Goal: Task Accomplishment & Management: Complete application form

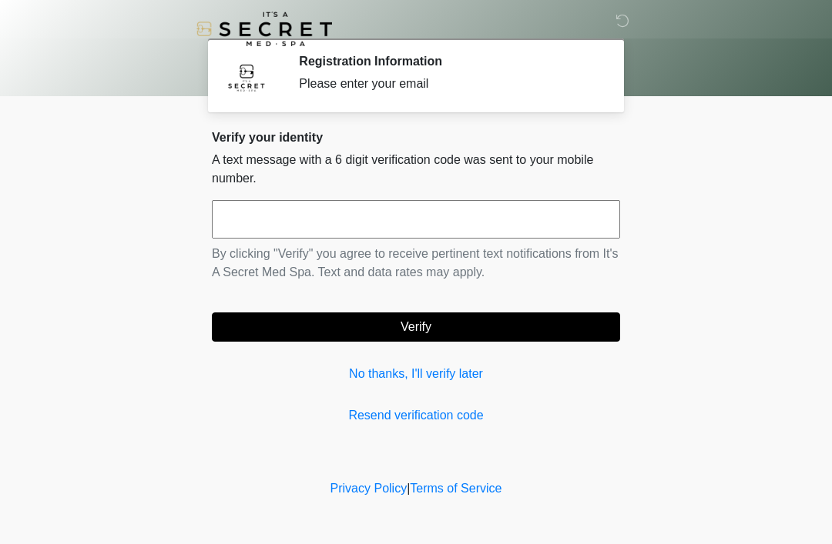
click at [380, 371] on link "No thanks, I'll verify later" at bounding box center [416, 374] width 408 height 18
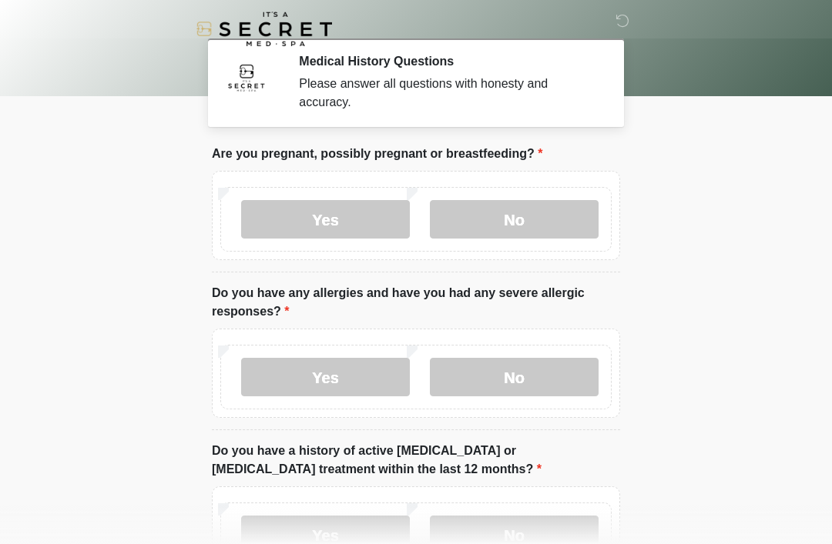
click at [551, 215] on label "No" at bounding box center [514, 219] width 169 height 38
click at [544, 387] on label "No" at bounding box center [514, 377] width 169 height 38
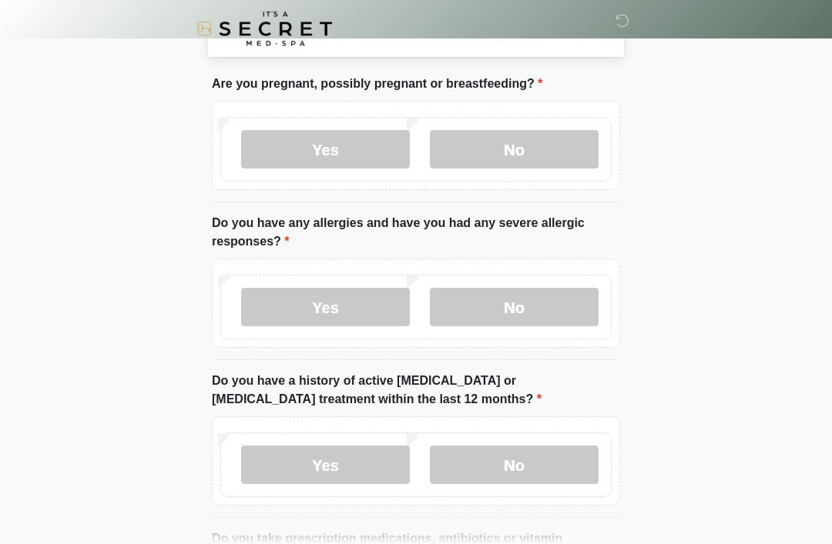
scroll to position [70, 0]
click at [568, 460] on label "No" at bounding box center [514, 465] width 169 height 38
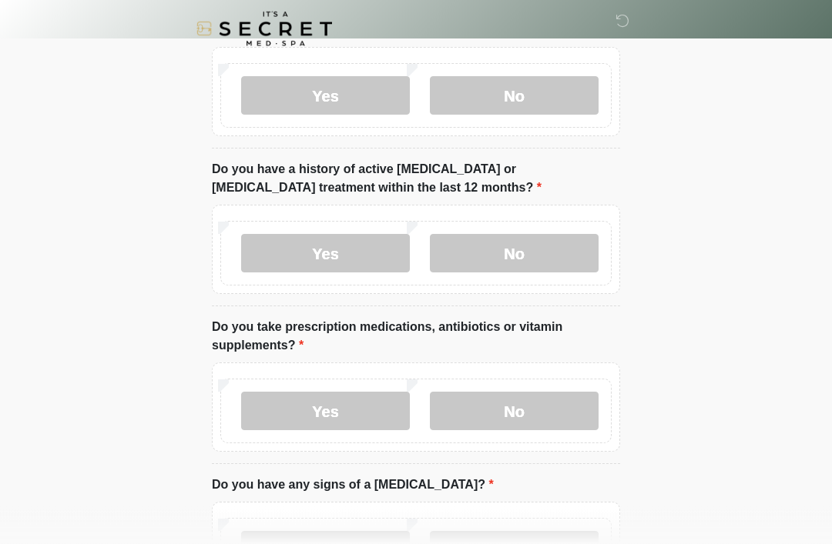
scroll to position [282, 0]
click at [529, 416] on label "No" at bounding box center [514, 411] width 169 height 38
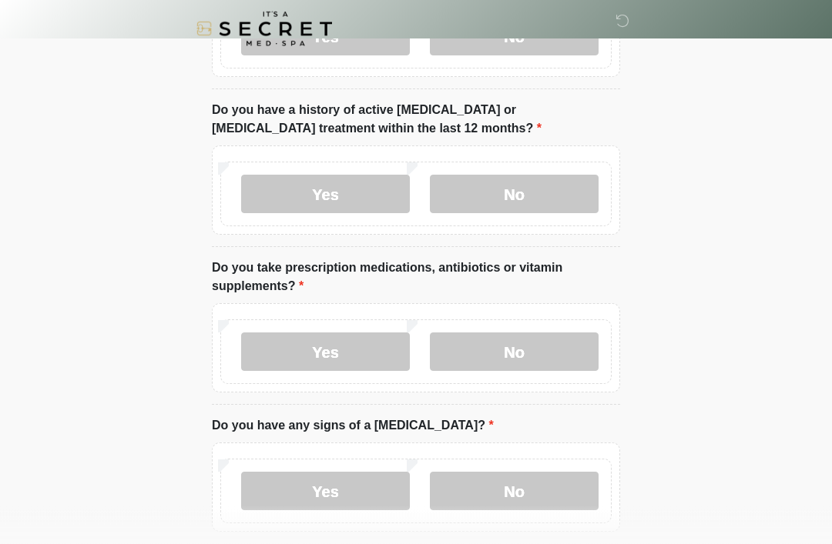
scroll to position [387, 0]
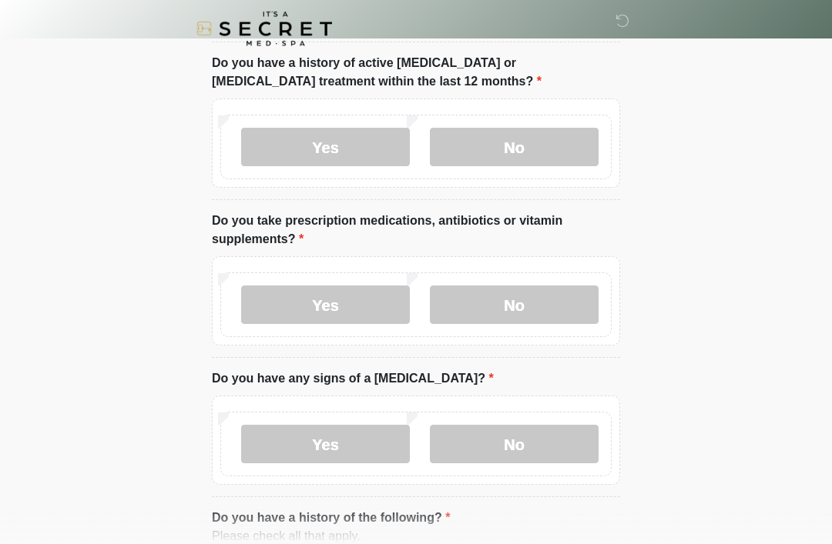
click at [584, 447] on label "No" at bounding box center [514, 445] width 169 height 38
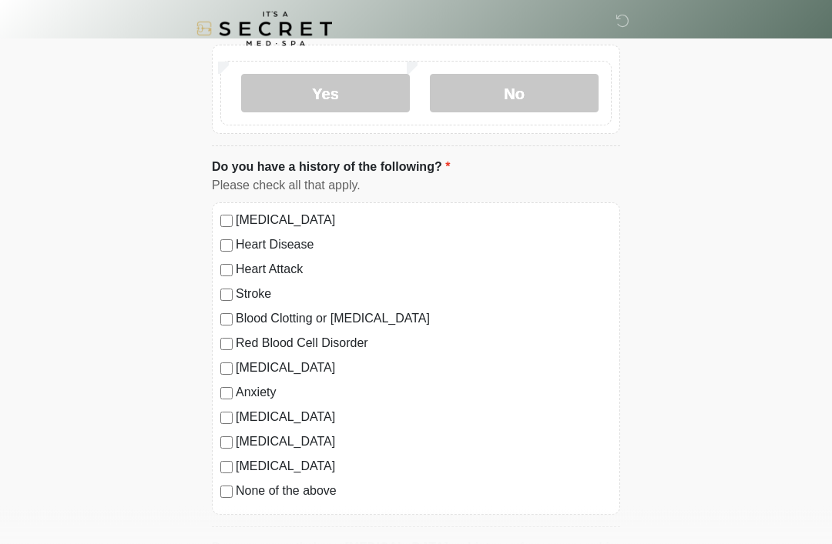
scroll to position [739, 0]
click at [311, 486] on label "None of the above" at bounding box center [424, 491] width 376 height 18
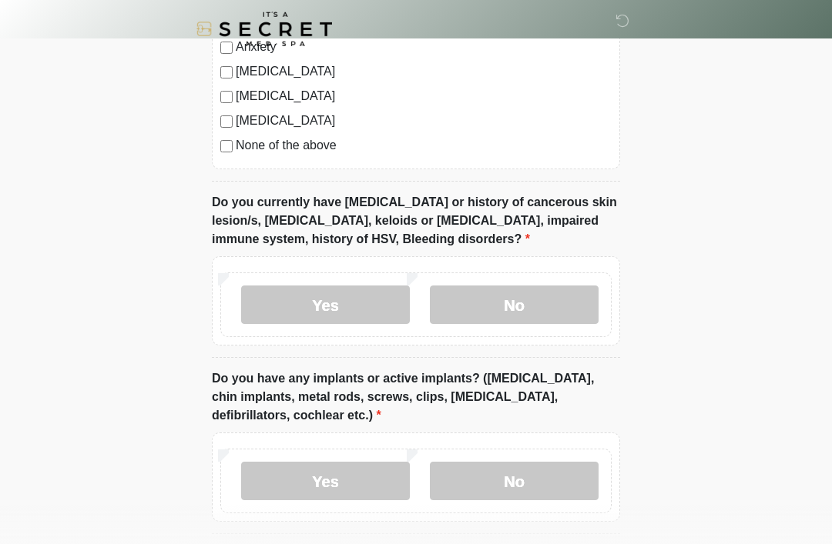
scroll to position [1100, 0]
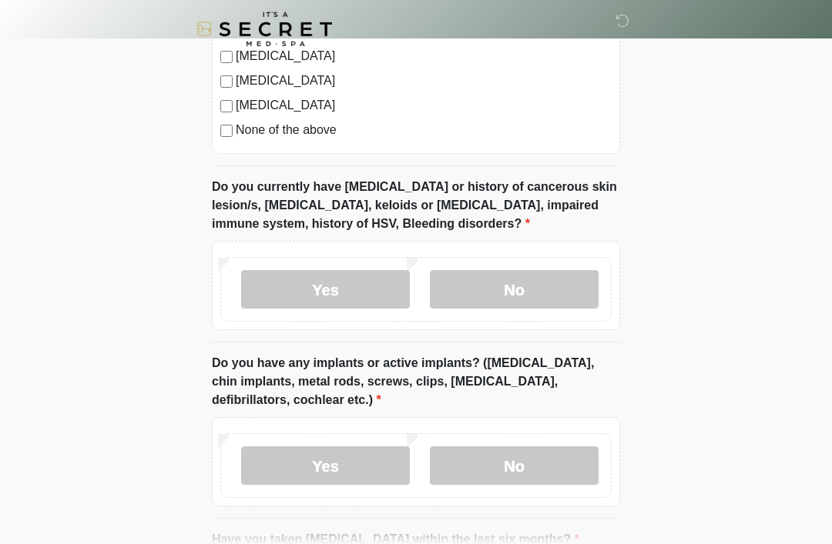
click at [536, 290] on label "No" at bounding box center [514, 289] width 169 height 38
click at [519, 464] on label "No" at bounding box center [514, 466] width 169 height 38
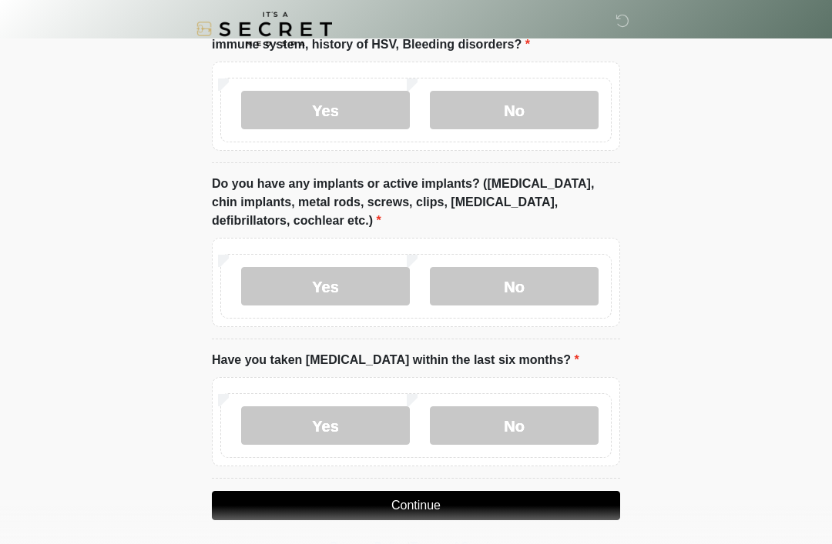
scroll to position [1277, 0]
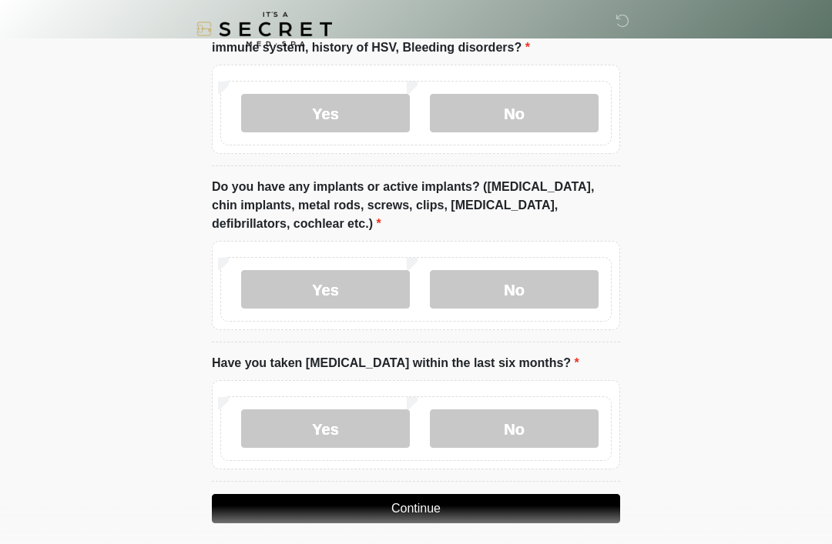
click at [512, 428] on label "No" at bounding box center [514, 429] width 169 height 38
click at [427, 510] on button "Continue" at bounding box center [416, 508] width 408 height 29
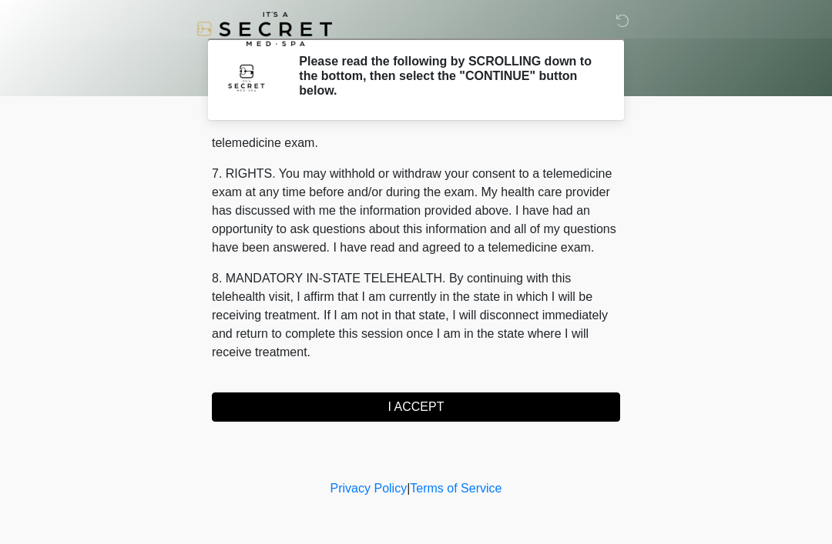
scroll to position [657, 0]
click at [525, 387] on div "1. PURPOSE. The purpose of this form is to obtain your consent for a telemedici…" at bounding box center [416, 280] width 408 height 284
click at [532, 400] on button "I ACCEPT" at bounding box center [416, 407] width 408 height 29
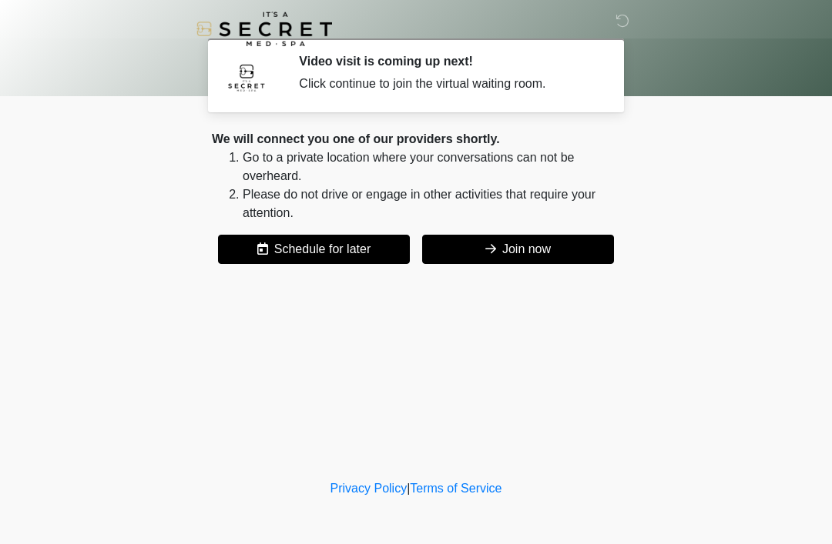
click at [564, 225] on div "We will connect you one of our providers shortly. Go to a private location wher…" at bounding box center [416, 197] width 408 height 134
click at [563, 228] on div "We will connect you one of our providers shortly. Go to a private location wher…" at bounding box center [416, 197] width 408 height 134
click at [562, 227] on div "We will connect you one of our providers shortly. Go to a private location wher…" at bounding box center [416, 197] width 408 height 134
click at [561, 245] on button "Join now" at bounding box center [518, 249] width 192 height 29
